Goal: Information Seeking & Learning: Check status

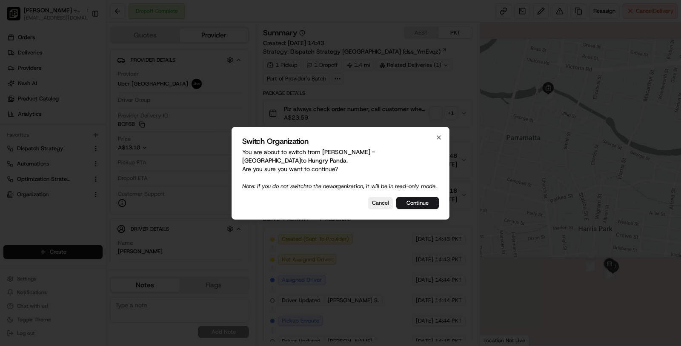
click at [411, 194] on div "Switch Organization You are about to switch from [PERSON_NAME] - Uptown to Hung…" at bounding box center [341, 173] width 218 height 93
click at [409, 209] on div "Switch Organization You are about to switch from Pei Wei - Uptown to Hungry Pan…" at bounding box center [341, 173] width 218 height 93
click at [409, 207] on button "Continue" at bounding box center [417, 203] width 43 height 12
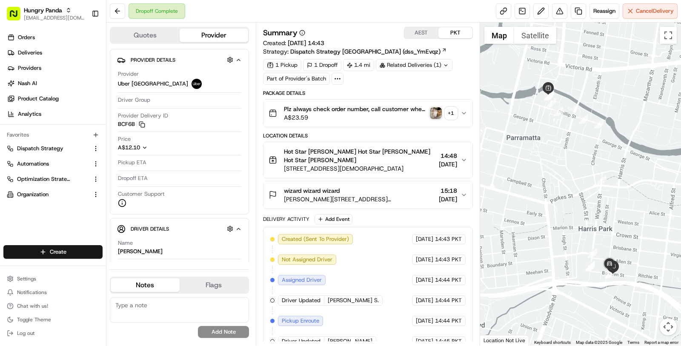
click at [412, 186] on div "wizard wizard wizard Bowden St, Harris Park NSW 2150, Australia 15:18 18/08/2025" at bounding box center [365, 194] width 192 height 17
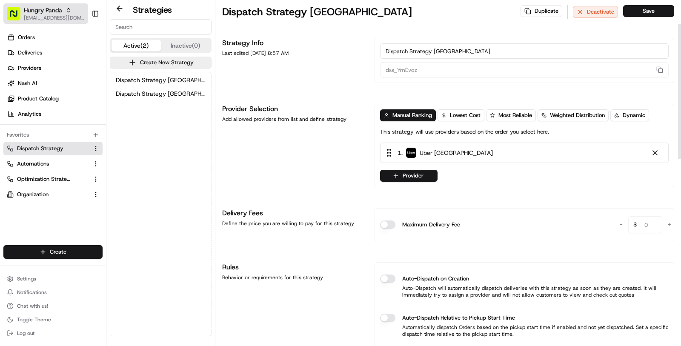
click at [33, 14] on span "[EMAIL_ADDRESS][DOMAIN_NAME]" at bounding box center [54, 17] width 61 height 7
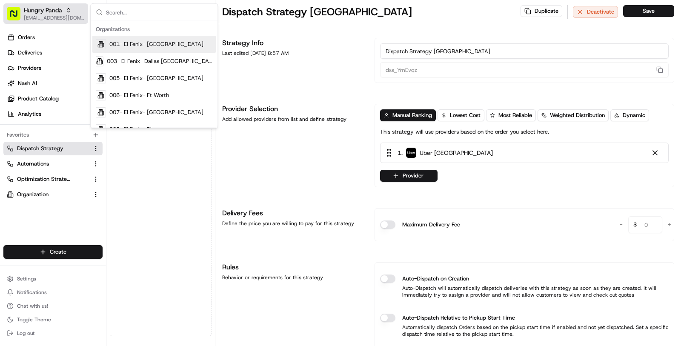
type input "dropoffAddressNumber"
click at [69, 51] on link "Deliveries" at bounding box center [54, 53] width 103 height 14
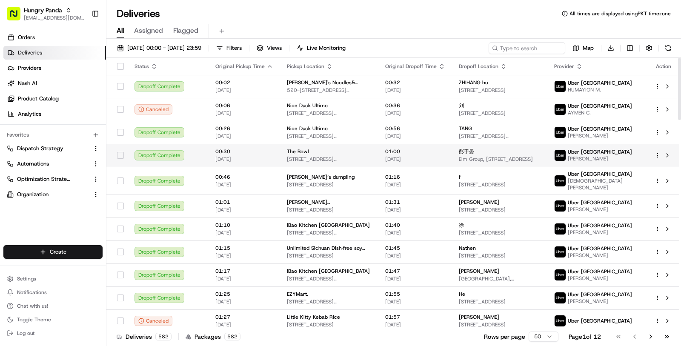
click at [425, 165] on td "01:00 19/08/2025" at bounding box center [415, 155] width 74 height 23
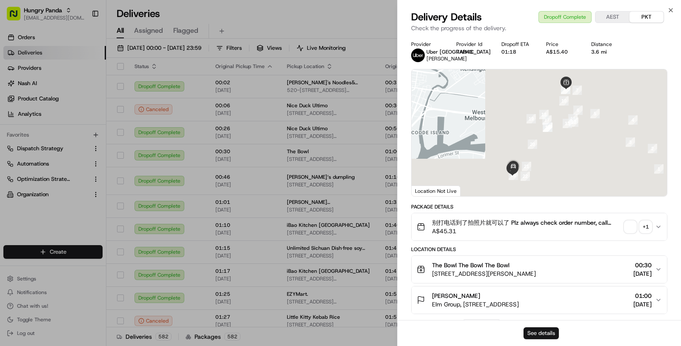
click at [535, 335] on button "See details" at bounding box center [540, 333] width 35 height 12
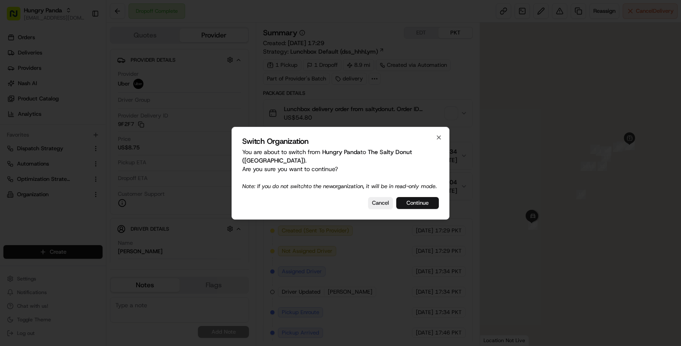
click at [420, 206] on button "Continue" at bounding box center [417, 203] width 43 height 12
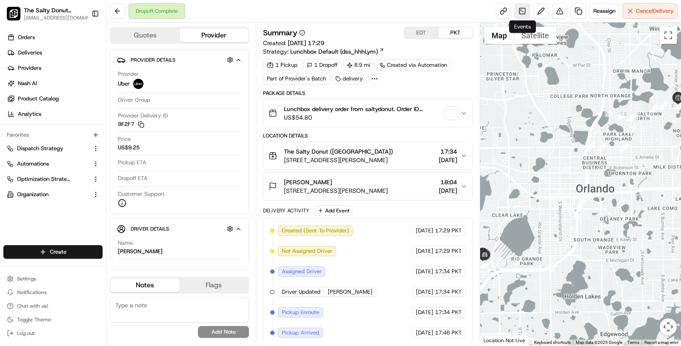
click at [526, 11] on link at bounding box center [522, 10] width 15 height 15
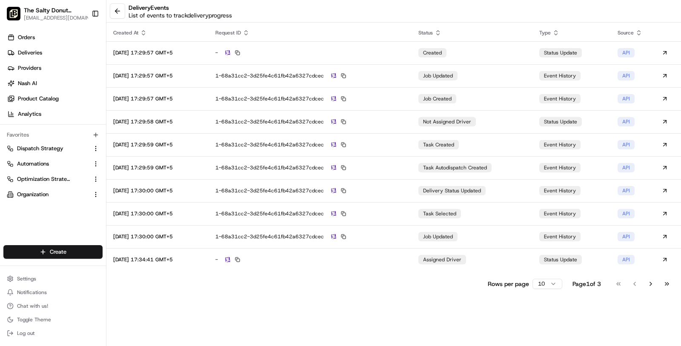
click at [552, 280] on html "The Salty Donut (Audubon Park) masood@usenash.com Toggle Sidebar Orders Deliver…" at bounding box center [340, 173] width 681 height 346
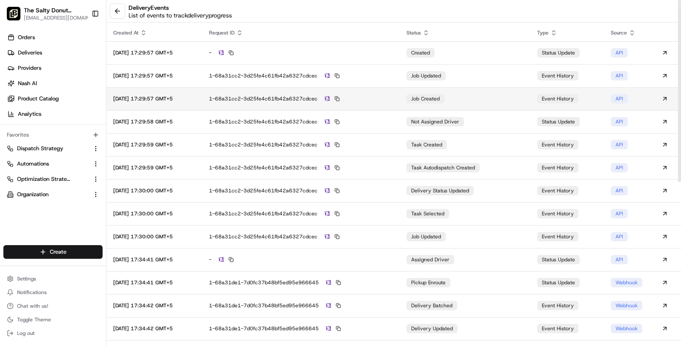
click at [394, 91] on td "1-68a31cc2-3d25fe4c61fb42a6327cdcec" at bounding box center [300, 98] width 197 height 23
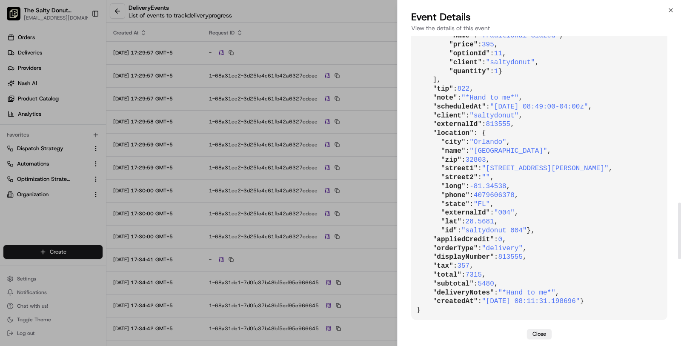
scroll to position [1161, 0]
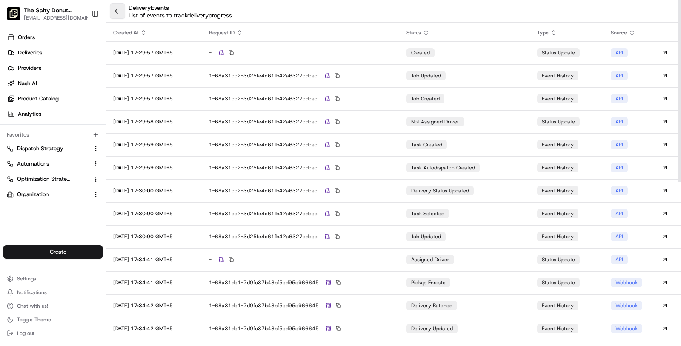
click at [119, 13] on button at bounding box center [117, 10] width 15 height 15
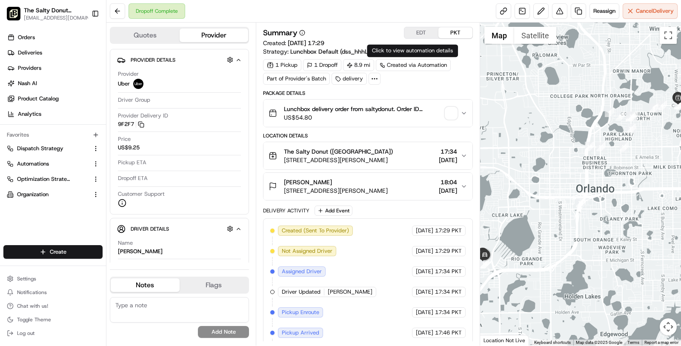
click at [425, 32] on button "EDT" at bounding box center [421, 32] width 34 height 11
click at [456, 28] on button "PKT" at bounding box center [455, 32] width 34 height 11
click at [526, 6] on link at bounding box center [522, 10] width 15 height 15
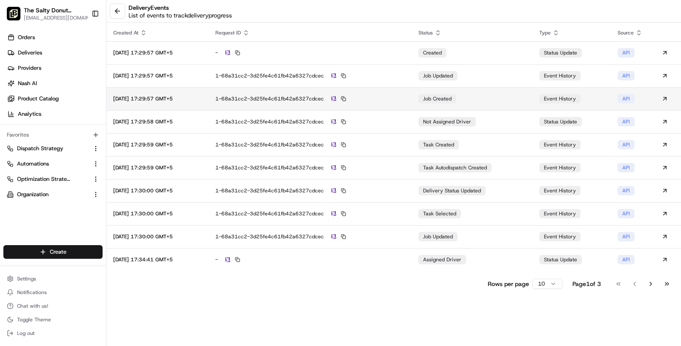
click at [397, 99] on div "1-68a31cc2-3d25fe4c61fb42a6327cdcec" at bounding box center [309, 99] width 189 height 8
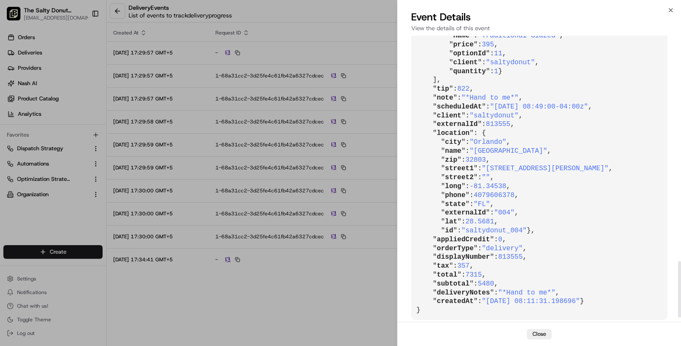
scroll to position [1138, 0]
drag, startPoint x: 499, startPoint y: 112, endPoint x: 603, endPoint y: 110, distance: 104.3
click at [588, 110] on span ""2025-08-18 08:49:00-04:00z"" at bounding box center [539, 107] width 98 height 8
copy span "2025-08-18 08:49:00-04:00z"
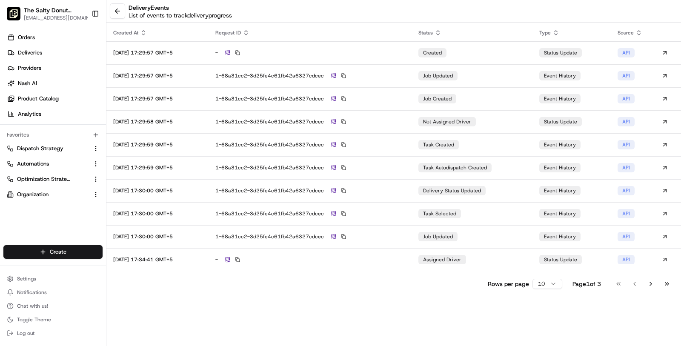
click at [119, 9] on button at bounding box center [117, 10] width 15 height 15
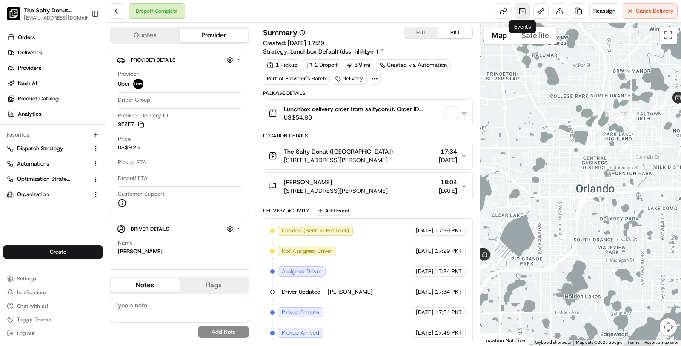
click at [523, 16] on link at bounding box center [522, 10] width 15 height 15
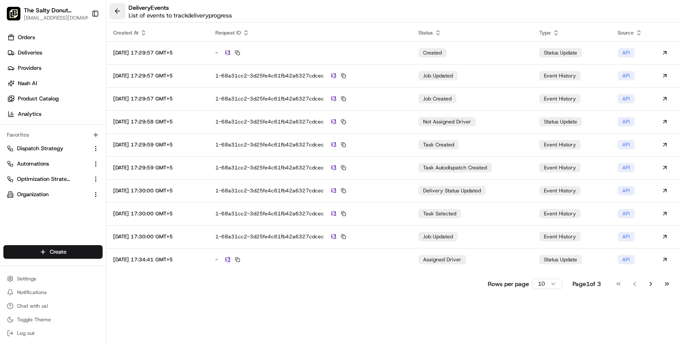
click at [118, 11] on button at bounding box center [117, 10] width 15 height 15
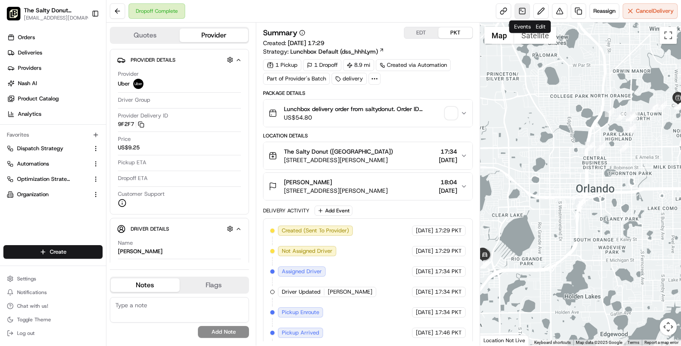
click at [523, 9] on link at bounding box center [522, 10] width 15 height 15
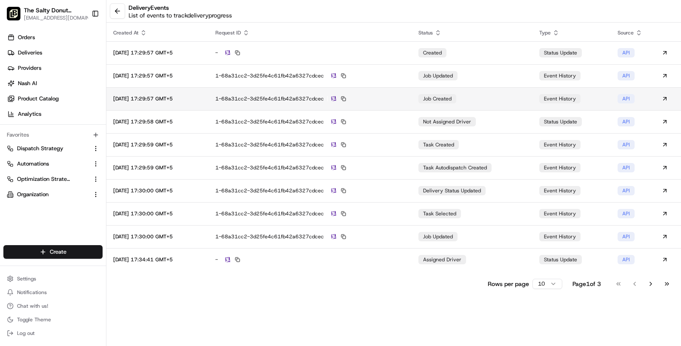
click at [386, 102] on td "1-68a31cc2-3d25fe4c61fb42a6327cdcec" at bounding box center [310, 98] width 203 height 23
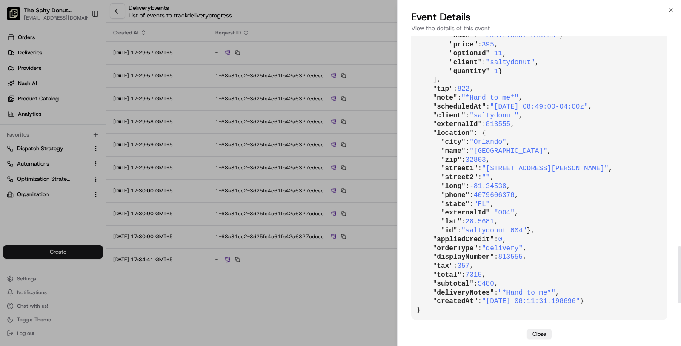
scroll to position [1063, 0]
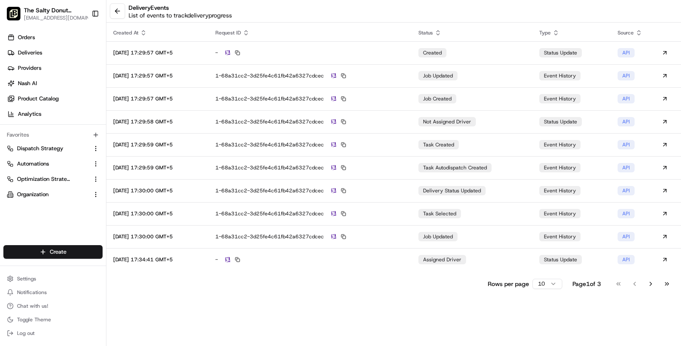
click at [119, 10] on button at bounding box center [117, 10] width 15 height 15
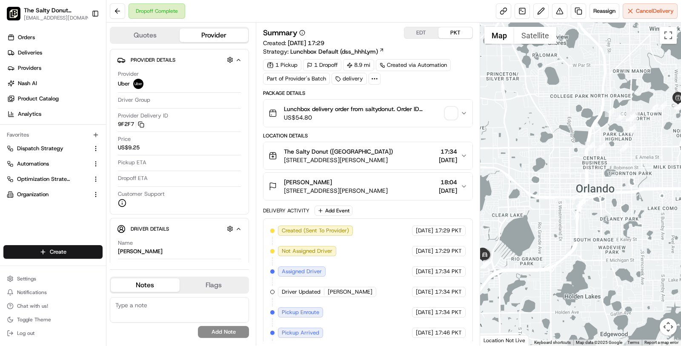
click at [406, 154] on div "The Salty Donut (Audubon Park) 3025 Corrine Dr, Orlando, FL 32803, USA 17:34 18…" at bounding box center [365, 155] width 192 height 17
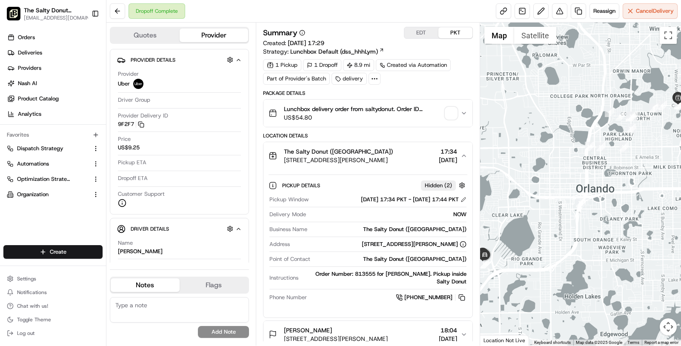
click at [406, 154] on div "The Salty Donut (Audubon Park) 3025 Corrine Dr, Orlando, FL 32803, USA 17:34 18…" at bounding box center [365, 155] width 192 height 17
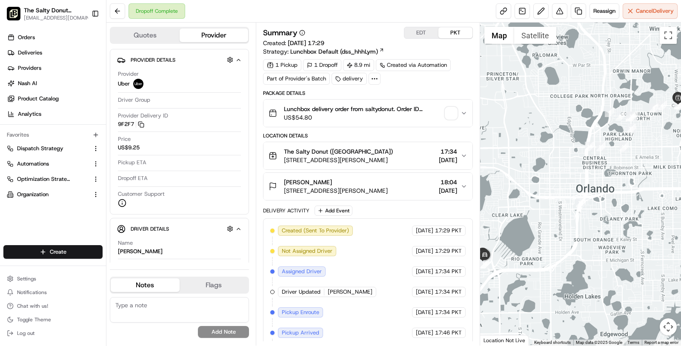
click at [388, 180] on div "Haley Malone" at bounding box center [336, 182] width 104 height 9
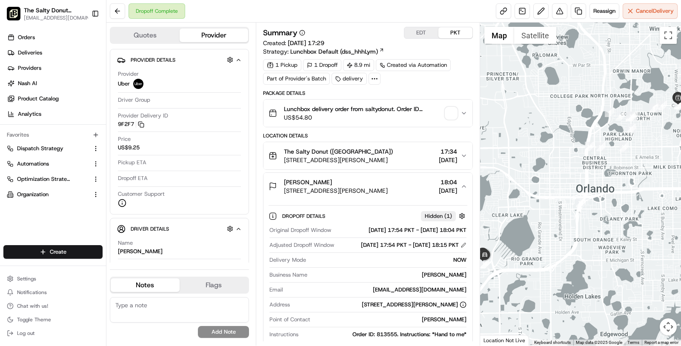
click at [388, 180] on div "Haley Malone" at bounding box center [336, 182] width 104 height 9
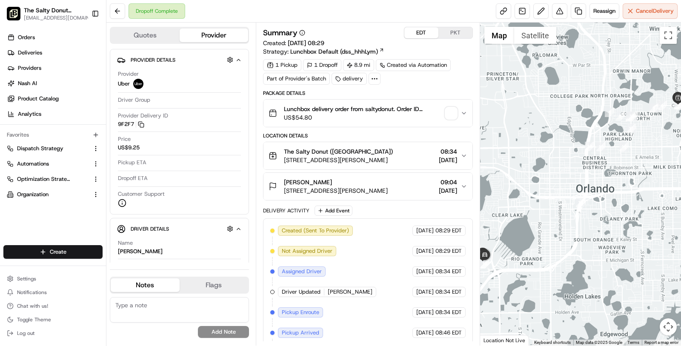
click at [429, 36] on button "EDT" at bounding box center [421, 32] width 34 height 11
click at [521, 10] on link at bounding box center [522, 10] width 15 height 15
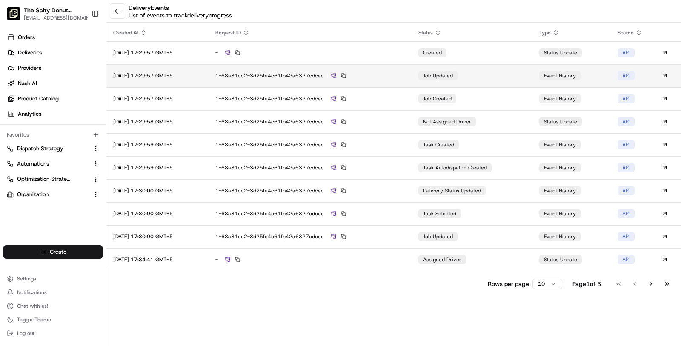
click at [392, 75] on div "1-68a31cc2-3d25fe4c61fb42a6327cdcec" at bounding box center [309, 76] width 189 height 8
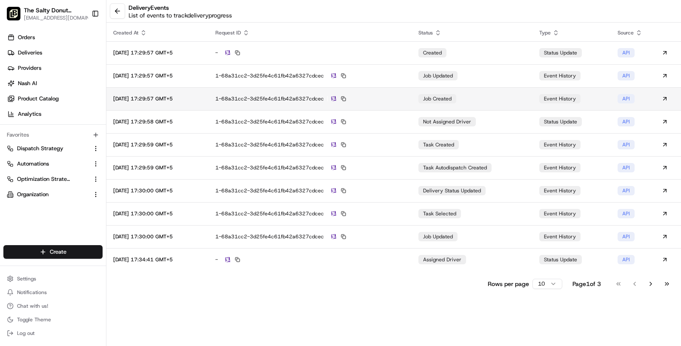
click at [366, 95] on div "1-68a31cc2-3d25fe4c61fb42a6327cdcec" at bounding box center [309, 99] width 189 height 8
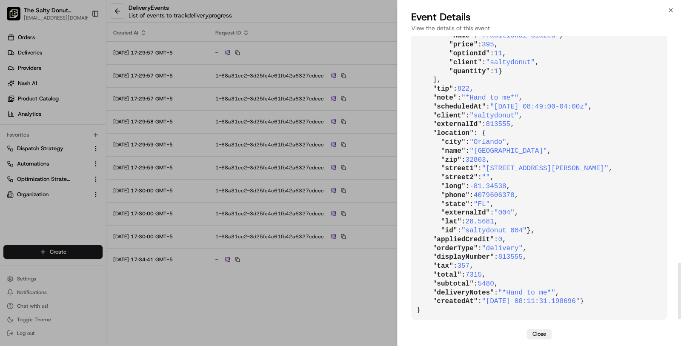
scroll to position [1152, 0]
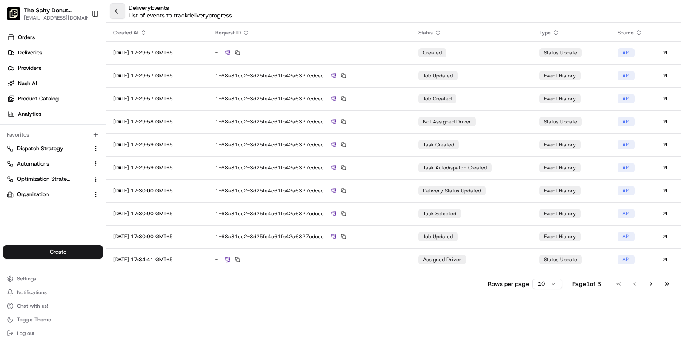
click at [115, 17] on button at bounding box center [117, 10] width 15 height 15
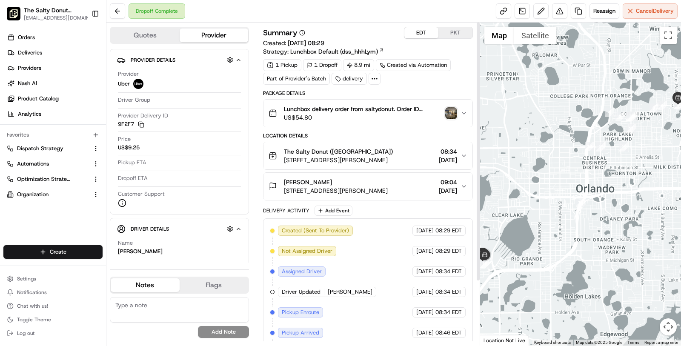
click at [432, 35] on button "EDT" at bounding box center [421, 32] width 34 height 11
click at [417, 149] on div "The Salty Donut (Audubon Park) 3025 Corrine Dr, Orlando, FL 32803, USA 08:34 18…" at bounding box center [365, 155] width 192 height 17
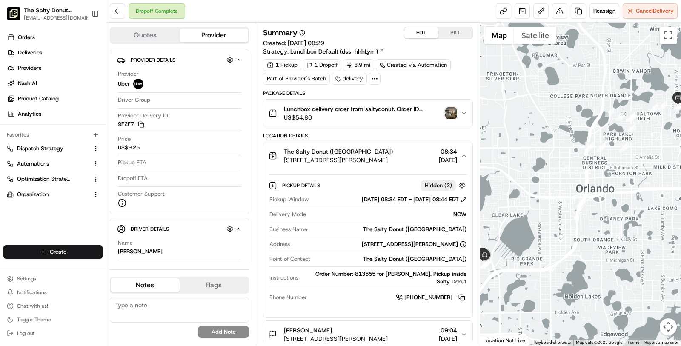
click at [417, 149] on div "The Salty Donut (Audubon Park) 3025 Corrine Dr, Orlando, FL 32803, USA 08:34 18…" at bounding box center [365, 155] width 192 height 17
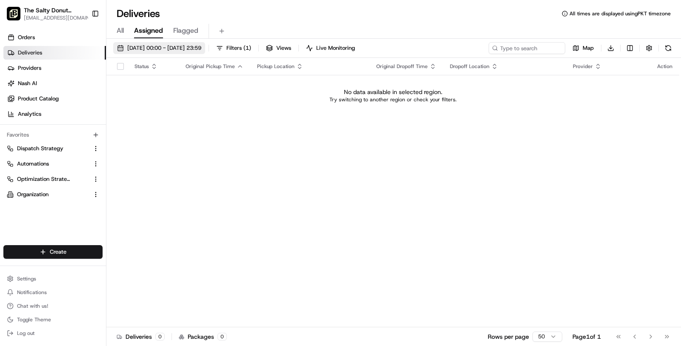
click at [149, 49] on span "[DATE] 00:00 - [DATE] 23:59" at bounding box center [164, 48] width 74 height 8
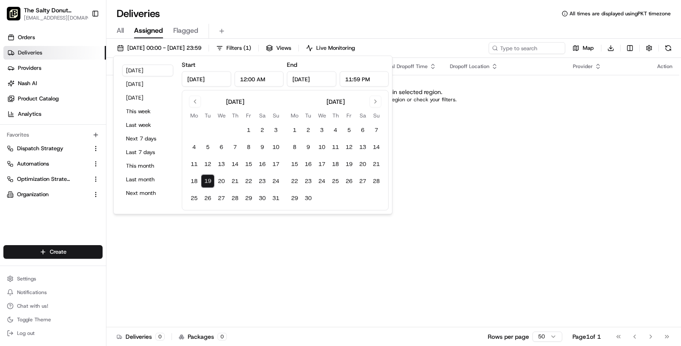
click at [116, 30] on div "All Assigned Flagged" at bounding box center [393, 31] width 575 height 15
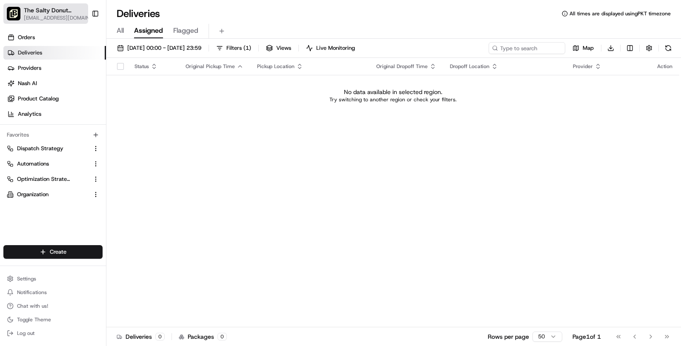
click at [57, 13] on span "The Salty Donut ([GEOGRAPHIC_DATA])" at bounding box center [55, 10] width 63 height 9
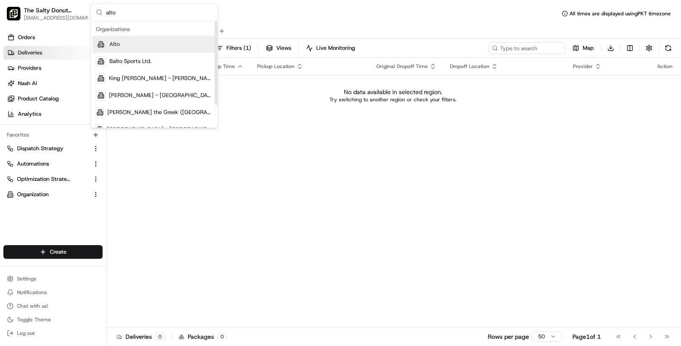
type input "alto"
click at [128, 41] on div "Alto" at bounding box center [153, 44] width 123 height 17
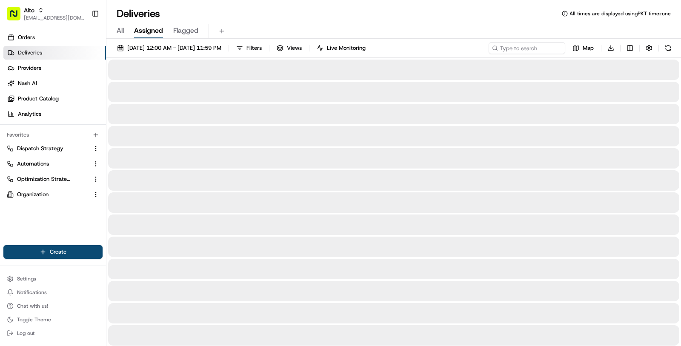
click at [127, 31] on div "All Assigned Flagged" at bounding box center [393, 31] width 575 height 15
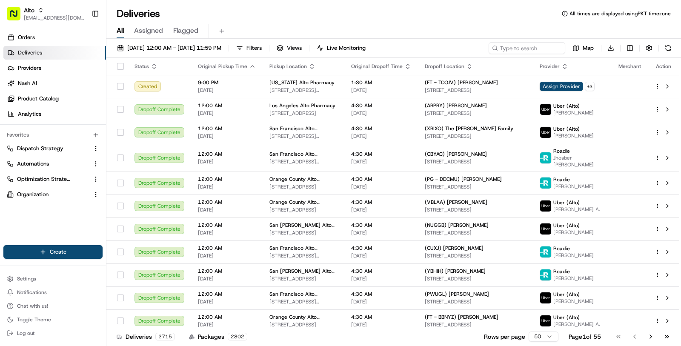
click at [121, 31] on span "All" at bounding box center [120, 31] width 7 height 10
click at [266, 52] on button "Filters" at bounding box center [248, 48] width 33 height 12
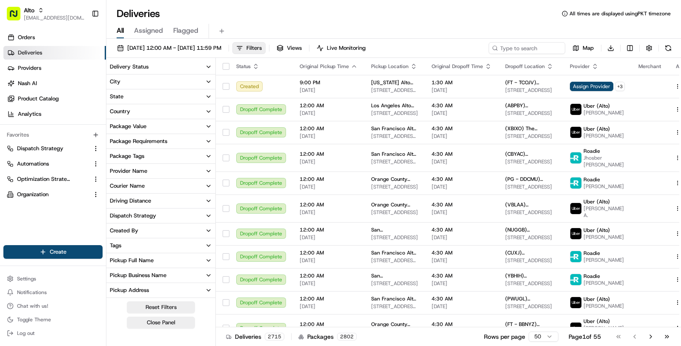
click at [181, 70] on button "Delivery Status" at bounding box center [160, 67] width 109 height 14
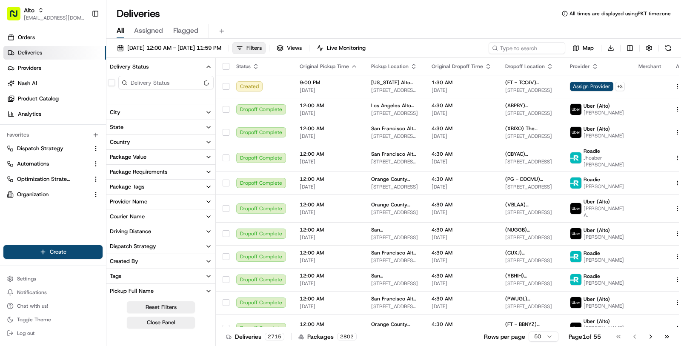
click at [181, 70] on button "Delivery Status" at bounding box center [160, 67] width 109 height 14
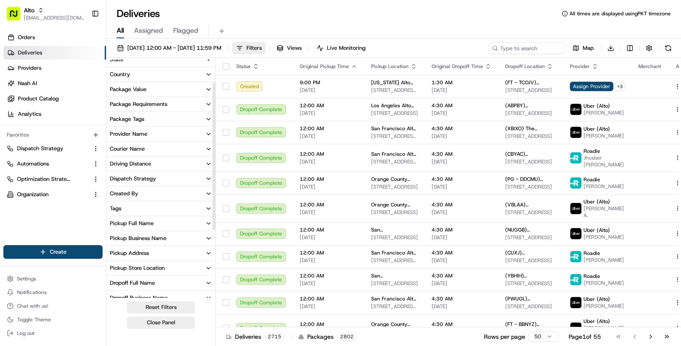
scroll to position [38, 0]
click at [156, 234] on div "Pickup Business Name" at bounding box center [138, 237] width 57 height 8
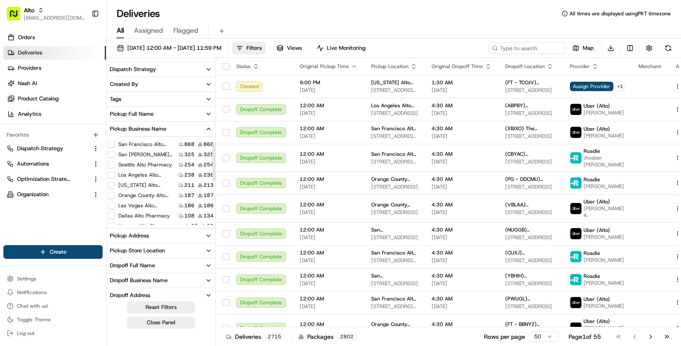
scroll to position [12, 0]
click at [115, 166] on div "Seattle Alto Pharmacy" at bounding box center [140, 167] width 64 height 7
click at [114, 166] on Pharmacy "Seattle Alto Pharmacy" at bounding box center [111, 167] width 7 height 7
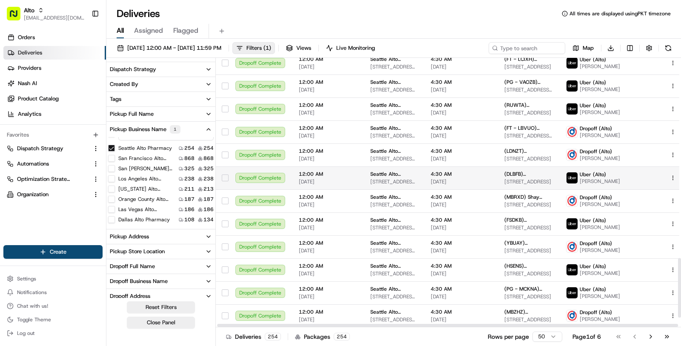
scroll to position [946, 1]
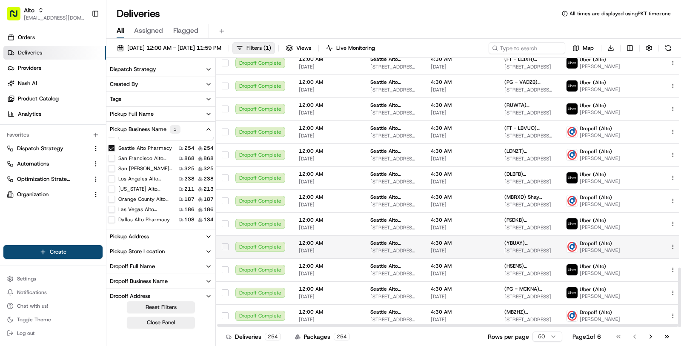
click at [305, 240] on span "12:00 AM" at bounding box center [328, 243] width 58 height 7
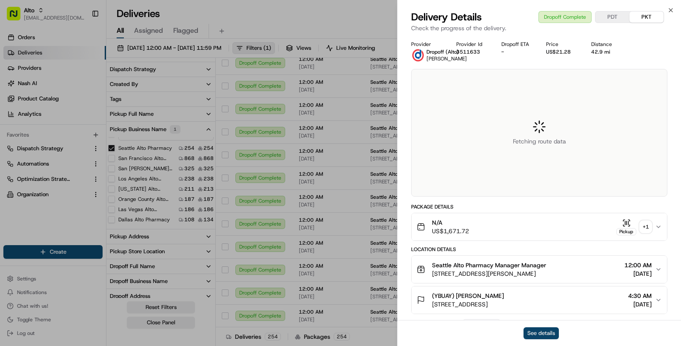
click at [551, 333] on button "See details" at bounding box center [540, 333] width 35 height 12
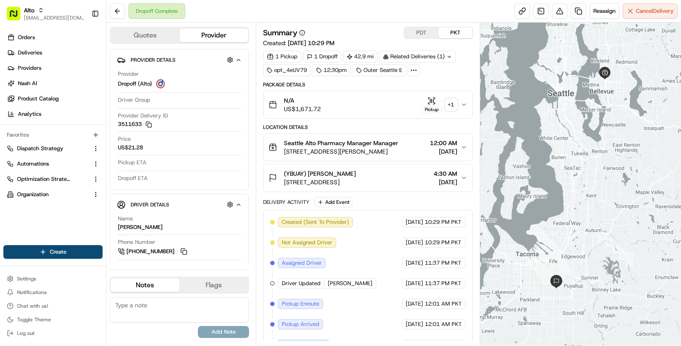
click at [358, 139] on span "Seattle Alto Pharmacy Manager Manager" at bounding box center [341, 143] width 114 height 9
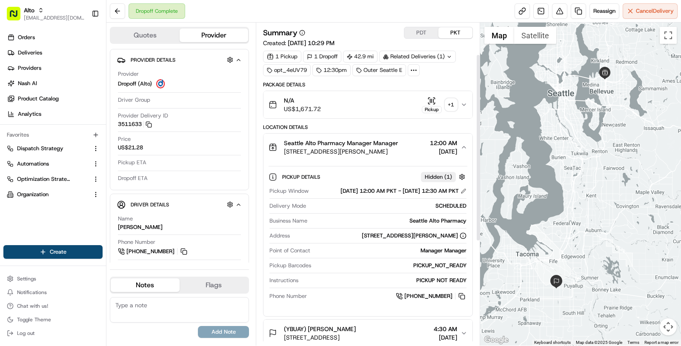
scroll to position [137, 0]
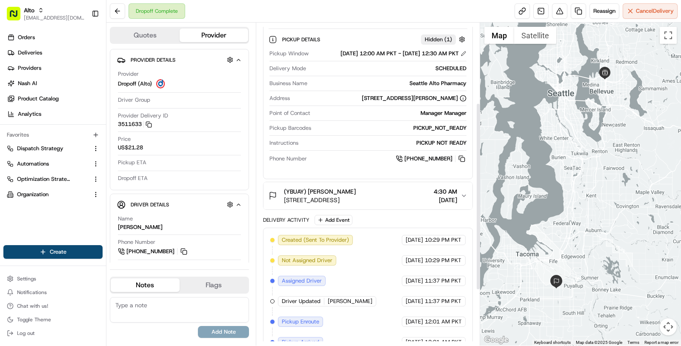
click at [356, 204] on span "[STREET_ADDRESS]" at bounding box center [320, 200] width 72 height 9
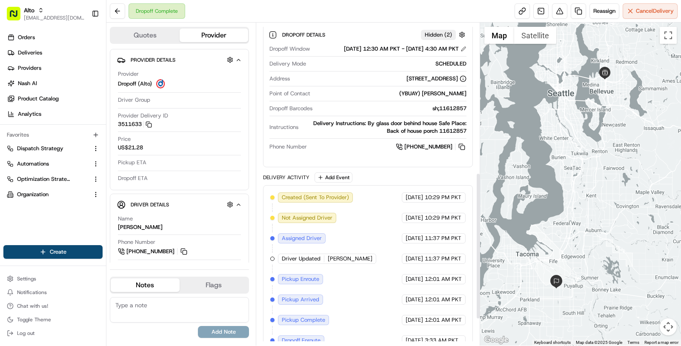
scroll to position [330, 0]
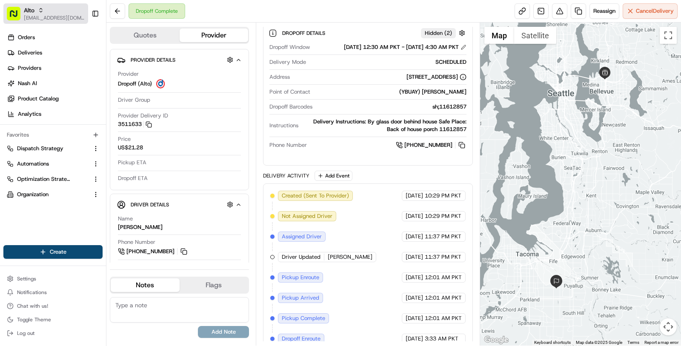
click at [60, 9] on div "Alto" at bounding box center [54, 10] width 61 height 9
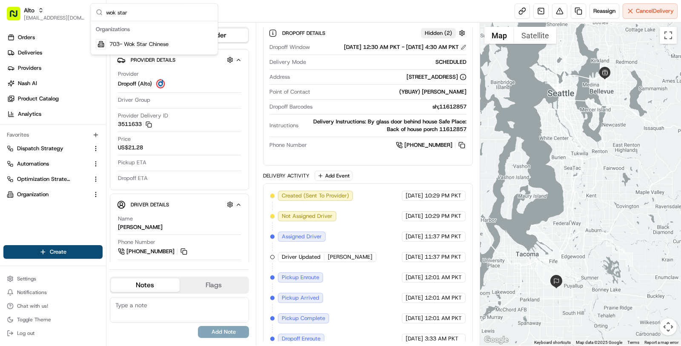
type input "wok star"
click at [119, 40] on span "703- Wok Star Chinese" at bounding box center [138, 44] width 59 height 8
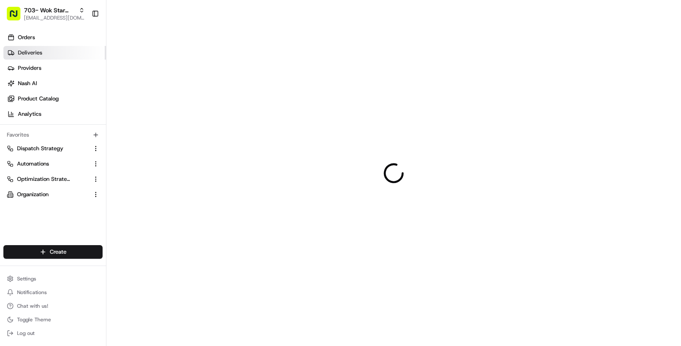
click at [60, 52] on body "703- Wok Star Chinese masood@usenash.com Toggle Sidebar Orders Deliveries Provi…" at bounding box center [340, 173] width 681 height 346
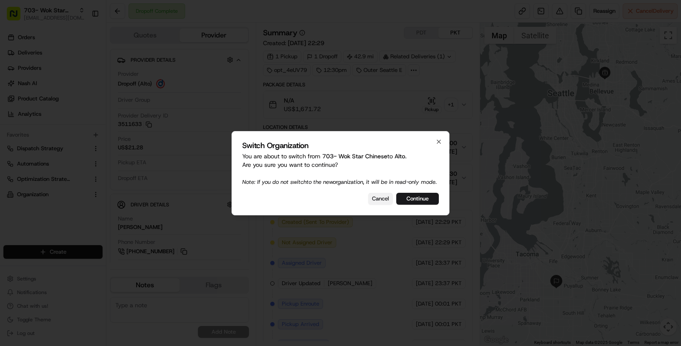
click at [390, 200] on button "Cancel" at bounding box center [380, 199] width 25 height 12
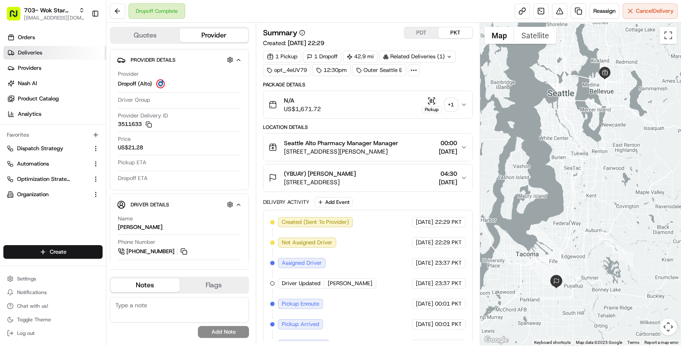
click at [60, 50] on link "Deliveries" at bounding box center [54, 53] width 103 height 14
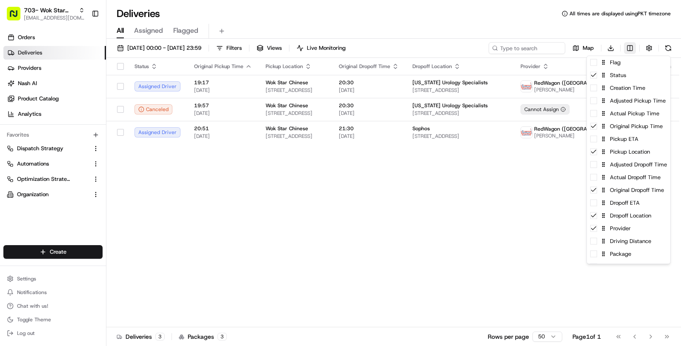
click at [625, 46] on html "703- Wok Star Chinese masood@usenash.com Toggle Sidebar Orders Deliveries Provi…" at bounding box center [340, 173] width 681 height 346
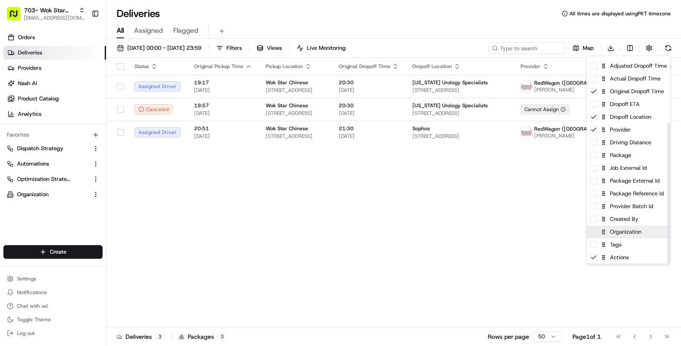
click at [627, 226] on div "Organization" at bounding box center [628, 232] width 83 height 13
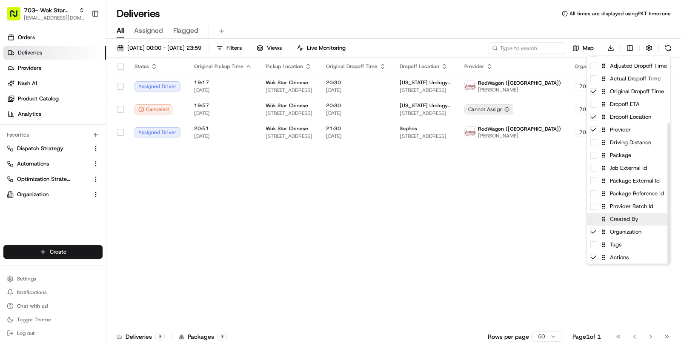
click at [619, 218] on div "Created By" at bounding box center [628, 219] width 83 height 13
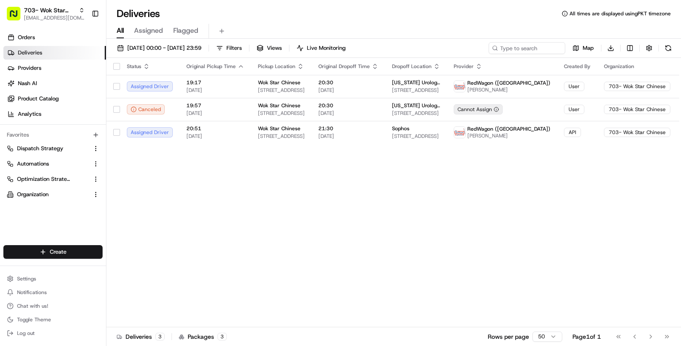
click at [519, 221] on html "703- Wok Star Chinese masood@usenash.com Toggle Sidebar Orders Deliveries Provi…" at bounding box center [340, 173] width 681 height 346
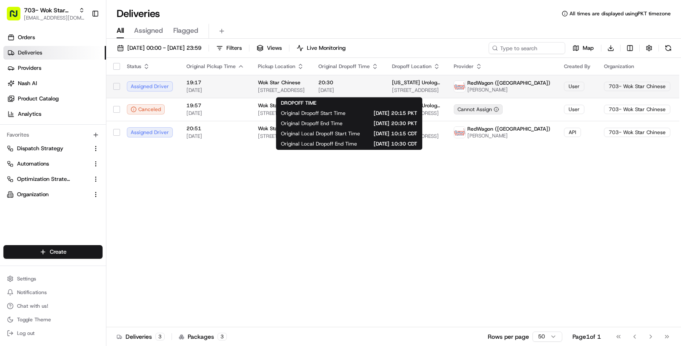
click at [355, 89] on span "19/08/2025" at bounding box center [348, 90] width 60 height 7
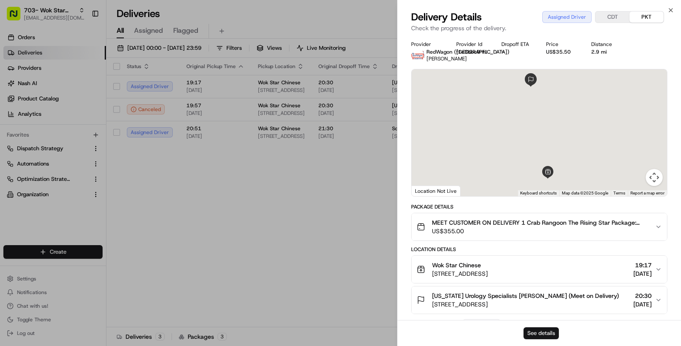
click at [531, 338] on button "See details" at bounding box center [540, 333] width 35 height 12
